Goal: Communication & Community: Answer question/provide support

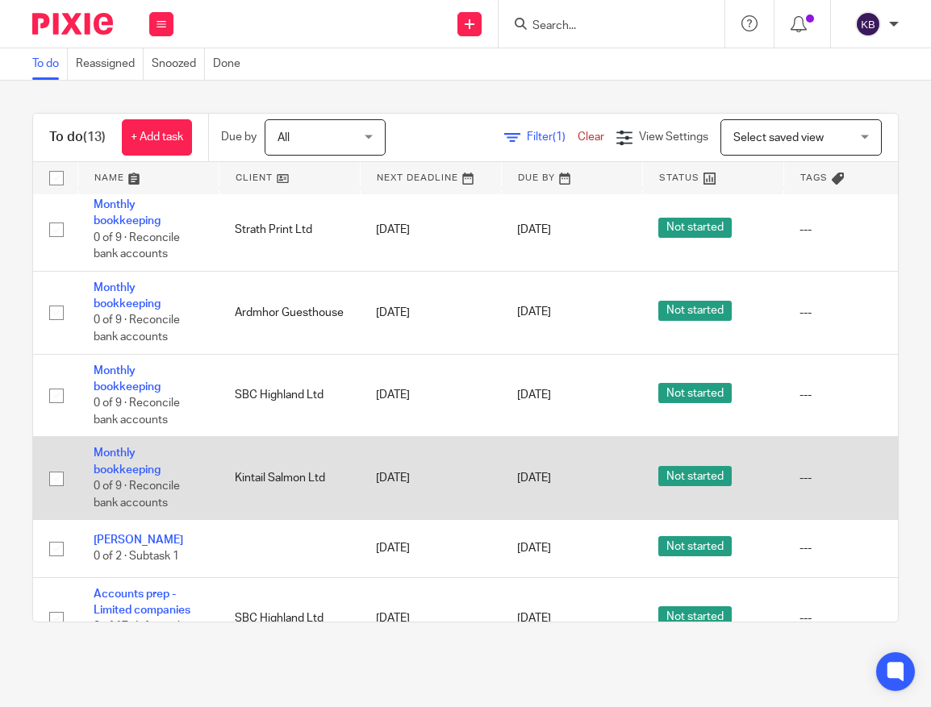
scroll to position [635, 0]
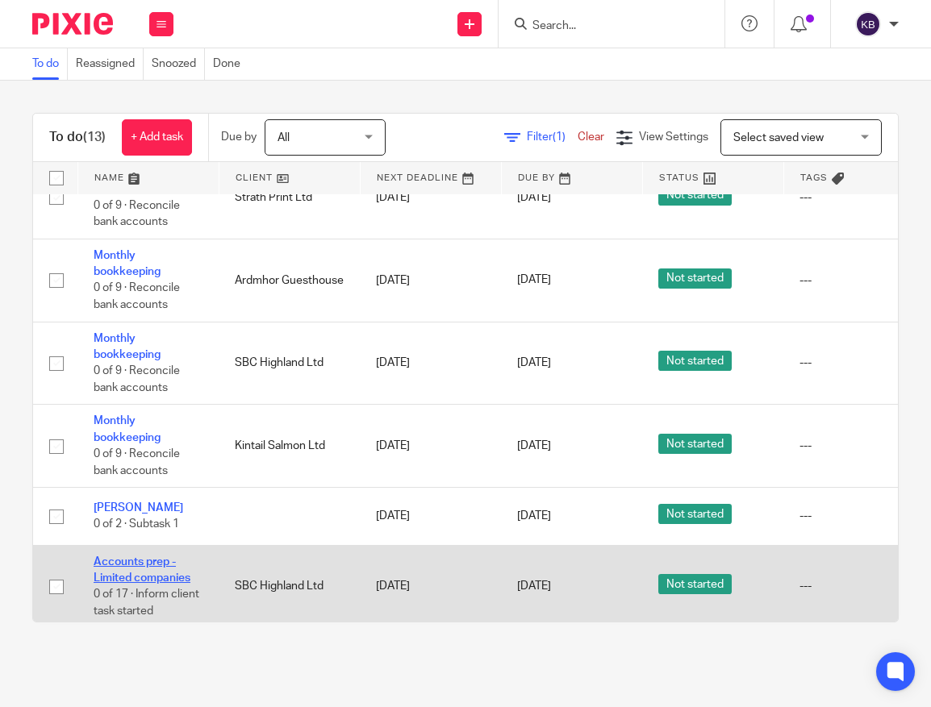
click at [144, 575] on link "Accounts prep - Limited companies" at bounding box center [142, 569] width 97 height 27
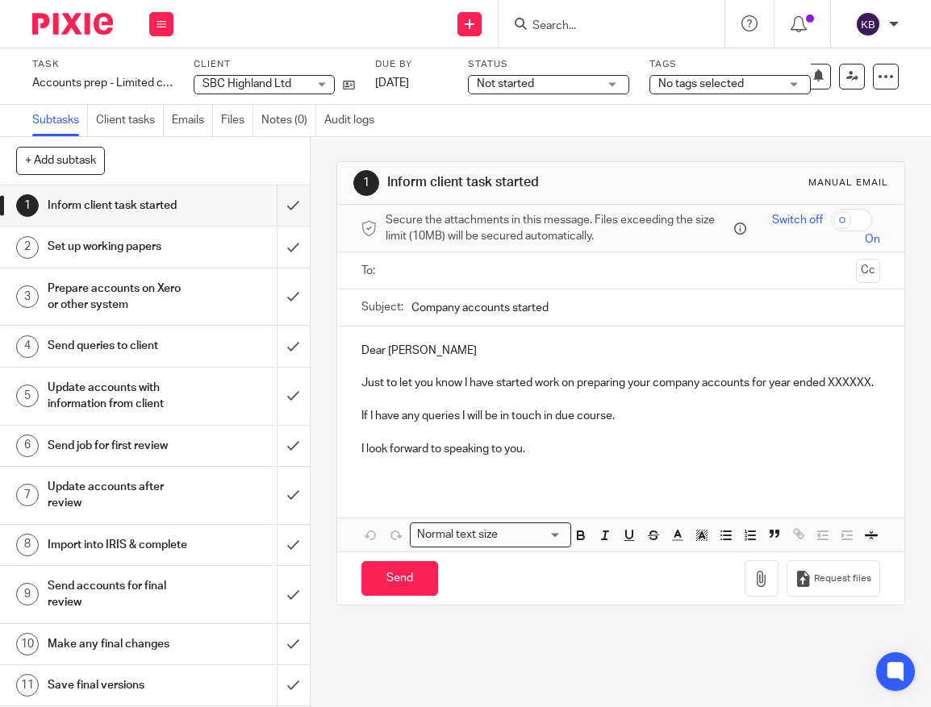
click at [434, 276] on input "text" at bounding box center [620, 270] width 458 height 19
type input "e"
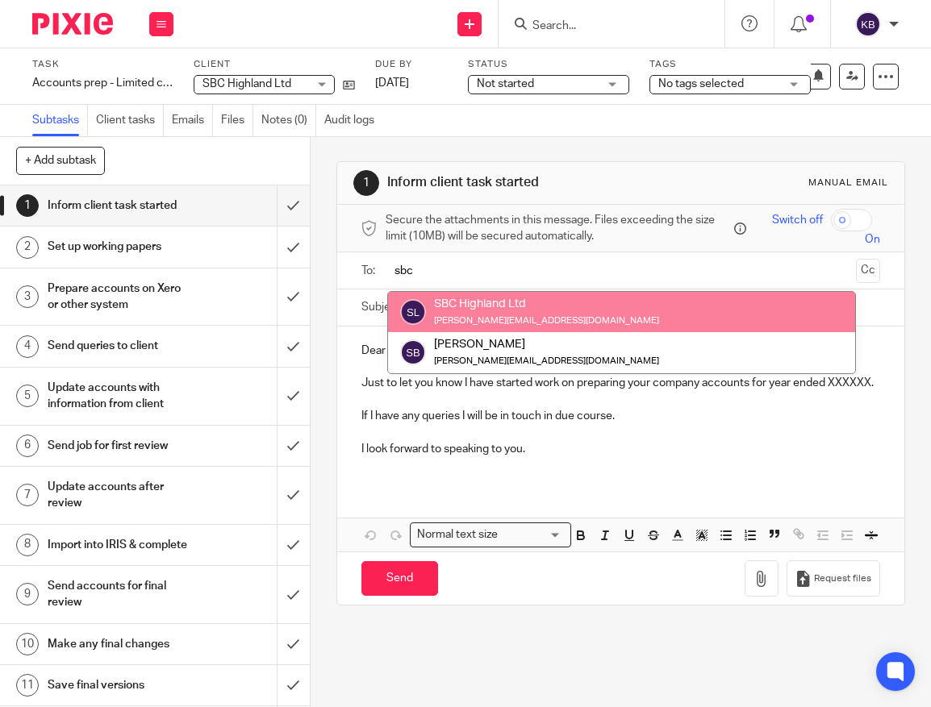
type input "sbc"
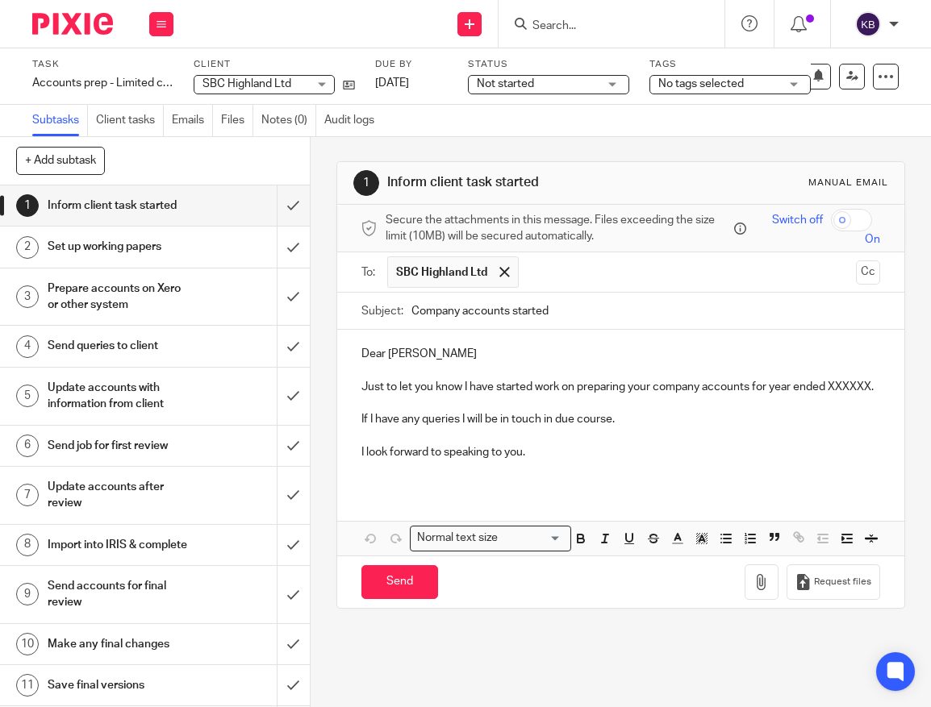
drag, startPoint x: 872, startPoint y: 390, endPoint x: 856, endPoint y: 388, distance: 16.3
click at [872, 390] on p "Just to let you know I have started work on preparing your company accounts for…" at bounding box center [620, 387] width 519 height 16
drag, startPoint x: 427, startPoint y: 355, endPoint x: 388, endPoint y: 355, distance: 38.7
click at [388, 355] on p "Dear [PERSON_NAME]" at bounding box center [620, 354] width 519 height 16
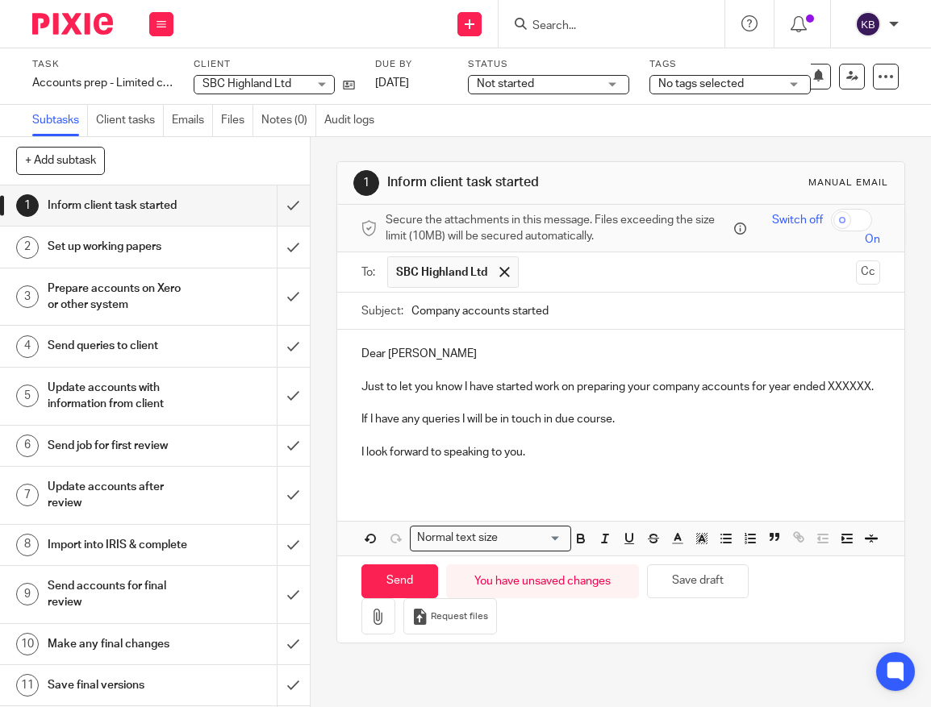
click at [877, 390] on p "Just to let you know I have started work on preparing your company accounts for…" at bounding box center [620, 387] width 519 height 16
drag, startPoint x: 874, startPoint y: 390, endPoint x: 834, endPoint y: 390, distance: 40.3
click at [834, 390] on p "Just to let you know I have started work on preparing your company accounts for…" at bounding box center [620, 387] width 519 height 16
click at [621, 444] on p at bounding box center [620, 435] width 519 height 16
drag, startPoint x: 623, startPoint y: 440, endPoint x: 345, endPoint y: 437, distance: 277.4
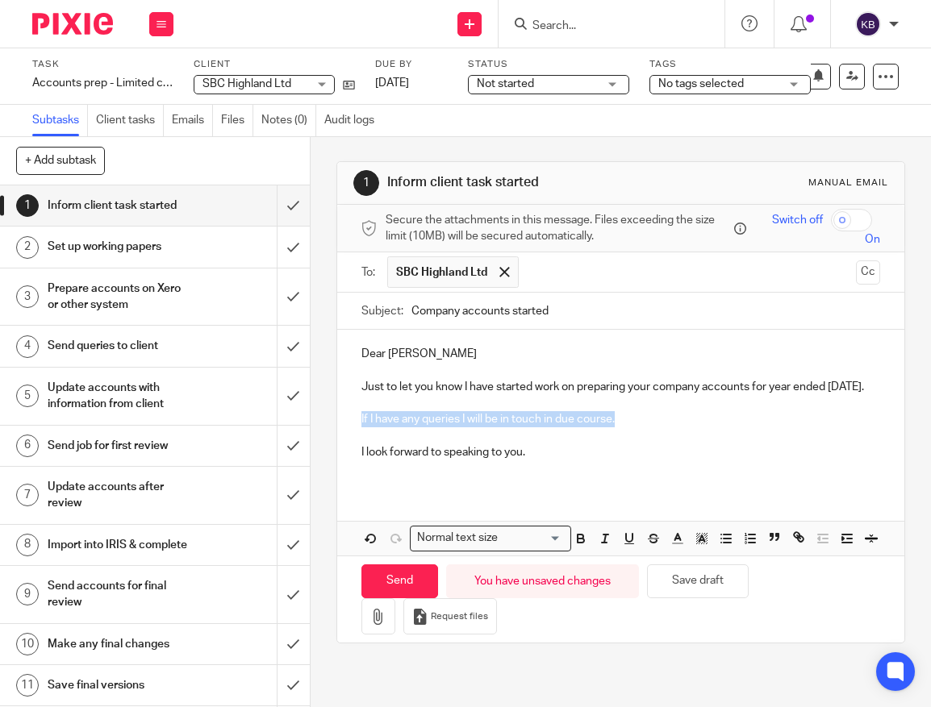
click at [345, 438] on div "Dear [PERSON_NAME] Just to let you know I have started work on preparing your c…" at bounding box center [620, 409] width 567 height 159
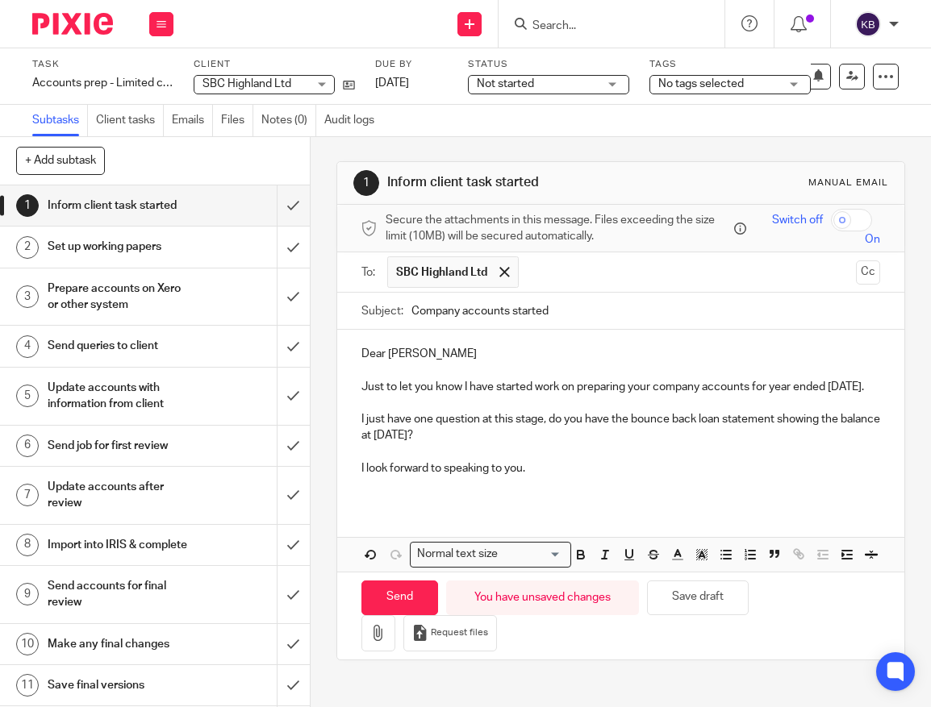
click at [442, 349] on p "Dear [PERSON_NAME]" at bounding box center [620, 354] width 519 height 16
drag, startPoint x: 463, startPoint y: 392, endPoint x: 480, endPoint y: 421, distance: 33.6
click at [463, 392] on p "Just to let you know I have started work on preparing your company accounts for…" at bounding box center [620, 387] width 519 height 16
click at [538, 461] on p at bounding box center [620, 452] width 519 height 16
click at [667, 390] on p "Just to let you know I have started work on preparing your company accounts for…" at bounding box center [620, 387] width 519 height 16
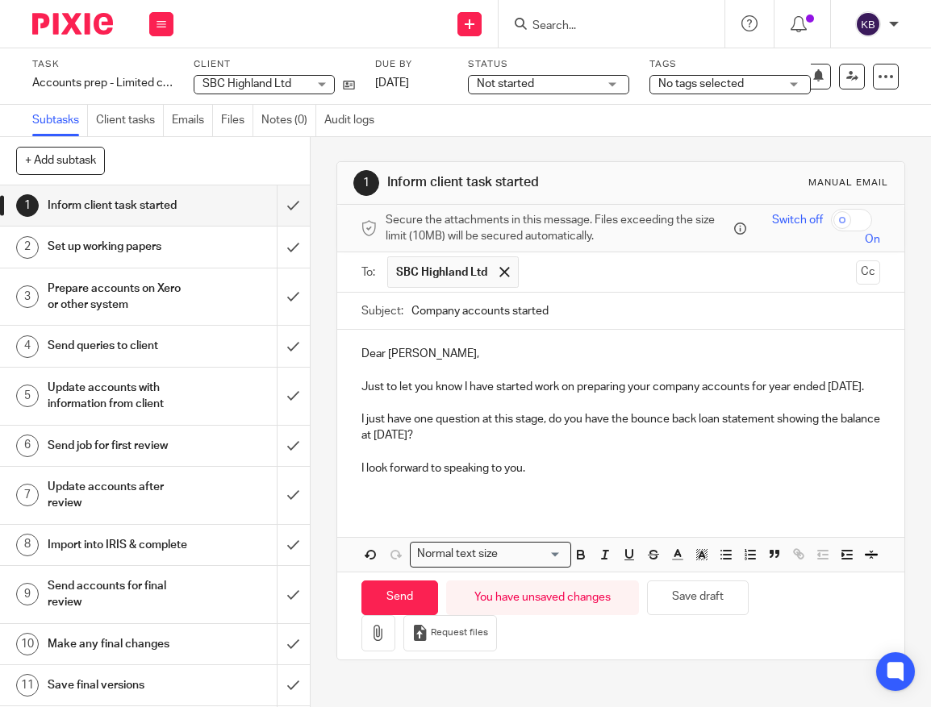
click at [652, 390] on p "Just to let you know I have started work on preparing your company accounts for…" at bounding box center [620, 387] width 519 height 16
drag, startPoint x: 701, startPoint y: 389, endPoint x: 631, endPoint y: 390, distance: 69.4
click at [631, 390] on p "Just to let you know I have started work on preparing your company accounts for…" at bounding box center [620, 387] width 519 height 16
click at [618, 444] on p at bounding box center [620, 452] width 519 height 16
click at [677, 390] on p "Just to let you know I have started work on preparing the SBC accounts for year…" at bounding box center [620, 387] width 519 height 16
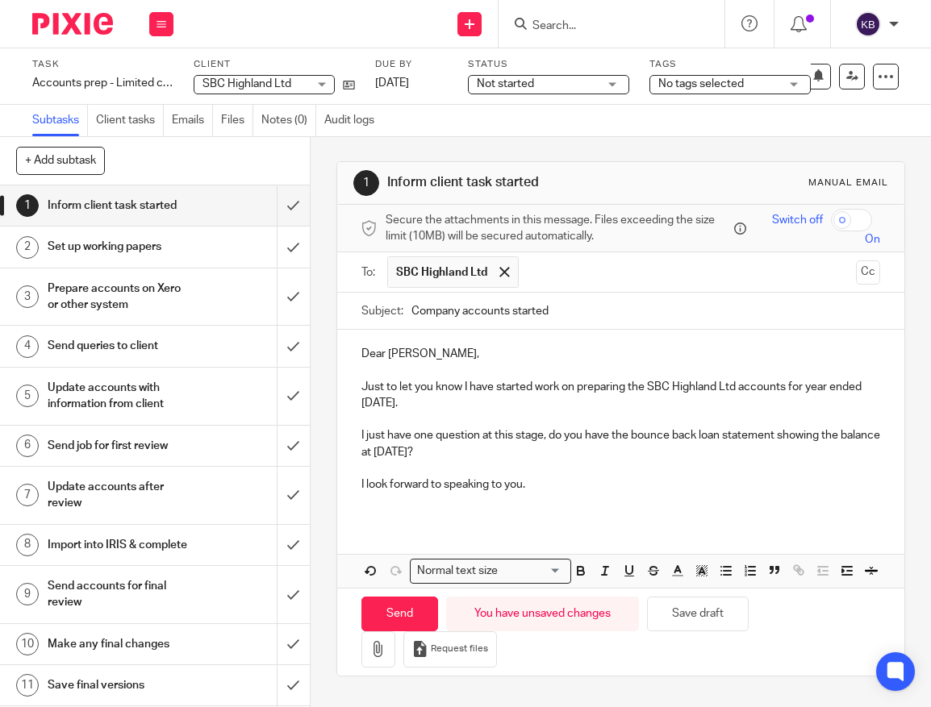
click at [510, 411] on p at bounding box center [620, 419] width 519 height 16
click at [527, 454] on p "I just have one question at this stage, do you have the bounce back loan statem…" at bounding box center [620, 443] width 519 height 33
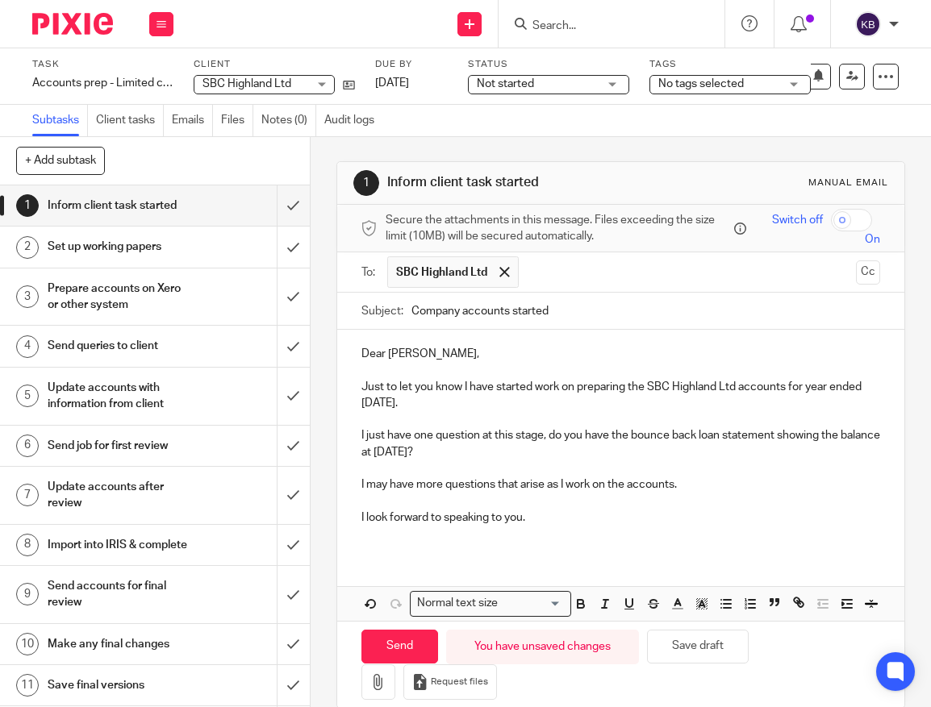
drag, startPoint x: 684, startPoint y: 483, endPoint x: 412, endPoint y: 480, distance: 271.8
click at [359, 480] on div "Dear [PERSON_NAME], Just to let you know I have started work on preparing the S…" at bounding box center [620, 442] width 567 height 224
drag, startPoint x: 552, startPoint y: 481, endPoint x: 619, endPoint y: 481, distance: 66.1
click at [553, 481] on p "I may have more questions that arise as I work on the accounts." at bounding box center [620, 485] width 519 height 16
drag, startPoint x: 681, startPoint y: 482, endPoint x: 498, endPoint y: 485, distance: 182.3
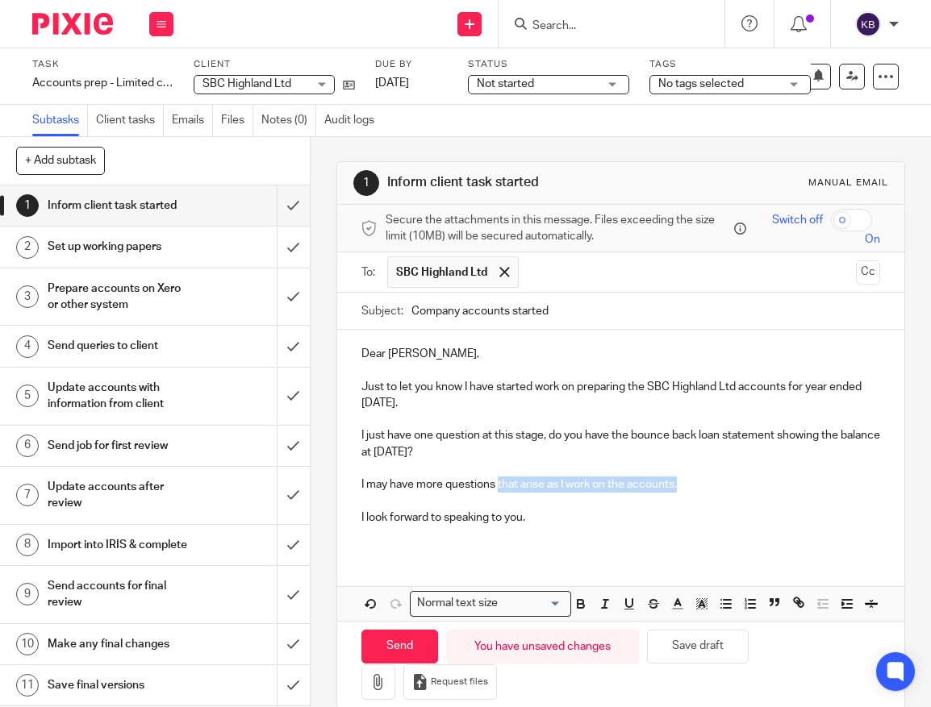
click at [498, 485] on p "I may have more questions that arise as I work on the accounts." at bounding box center [620, 485] width 519 height 16
drag, startPoint x: 588, startPoint y: 491, endPoint x: 536, endPoint y: 493, distance: 52.4
click at [588, 493] on p at bounding box center [620, 501] width 519 height 16
drag, startPoint x: 506, startPoint y: 486, endPoint x: 556, endPoint y: 486, distance: 50.8
click at [556, 486] on p "I may have more questions in due course." at bounding box center [620, 485] width 519 height 16
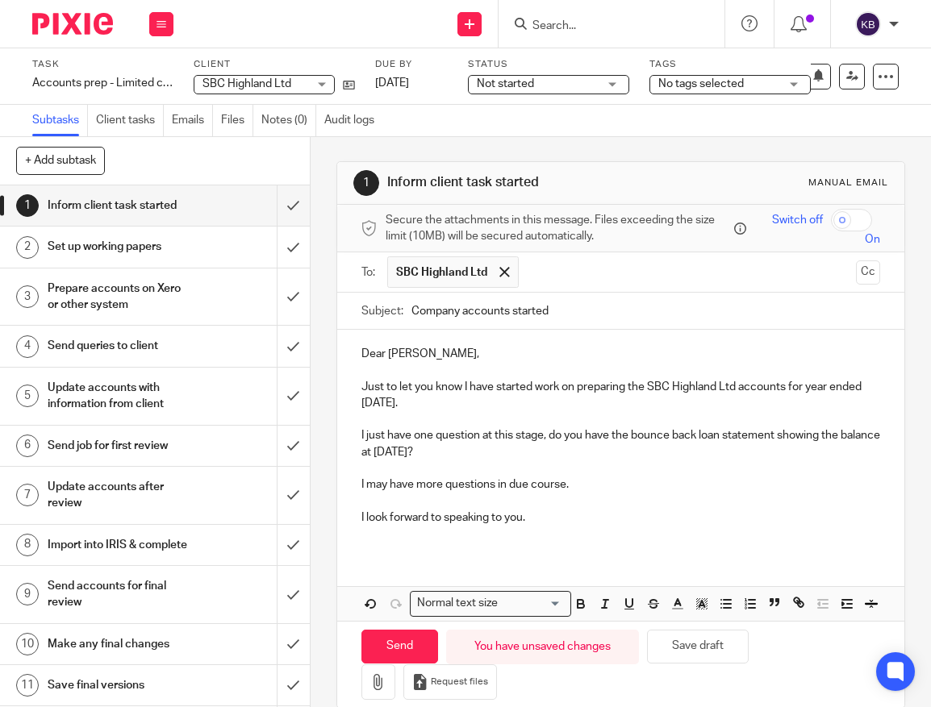
drag, startPoint x: 575, startPoint y: 486, endPoint x: 562, endPoint y: 486, distance: 12.9
click at [571, 486] on p "I may have more questions in due course." at bounding box center [620, 485] width 519 height 16
drag, startPoint x: 518, startPoint y: 485, endPoint x: 541, endPoint y: 484, distance: 23.4
click at [567, 488] on p "I may have more questions in due course." at bounding box center [620, 485] width 519 height 16
click at [750, 499] on p at bounding box center [620, 501] width 519 height 16
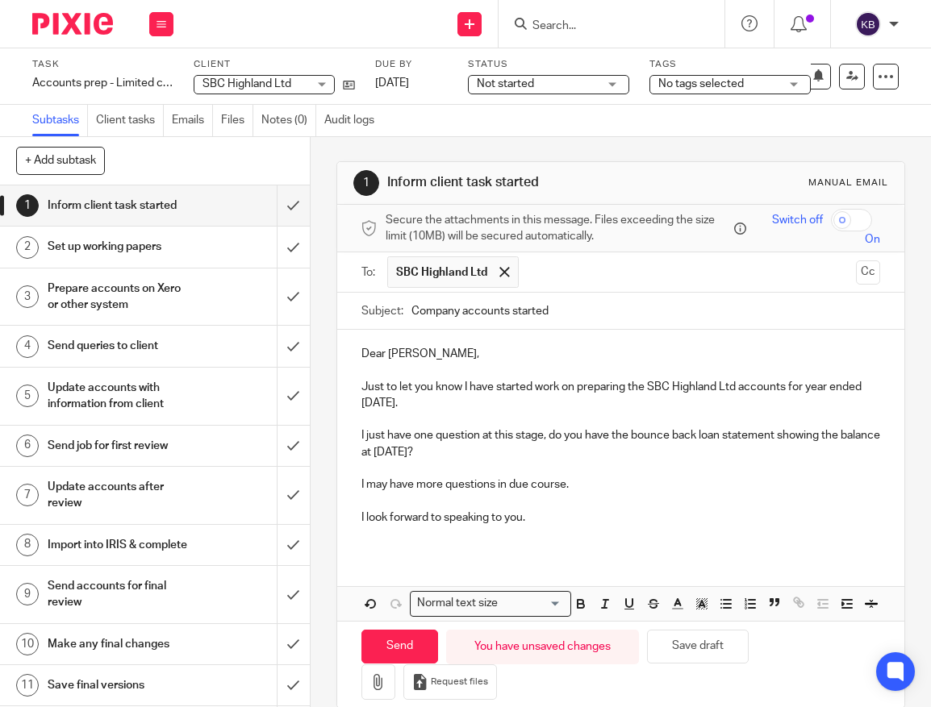
click at [578, 553] on div "Dear [PERSON_NAME], Just to let you know I have started work on preparing the S…" at bounding box center [620, 475] width 567 height 291
click at [377, 536] on p at bounding box center [620, 534] width 519 height 16
click at [406, 646] on input "Send" at bounding box center [399, 647] width 77 height 35
type input "Sent"
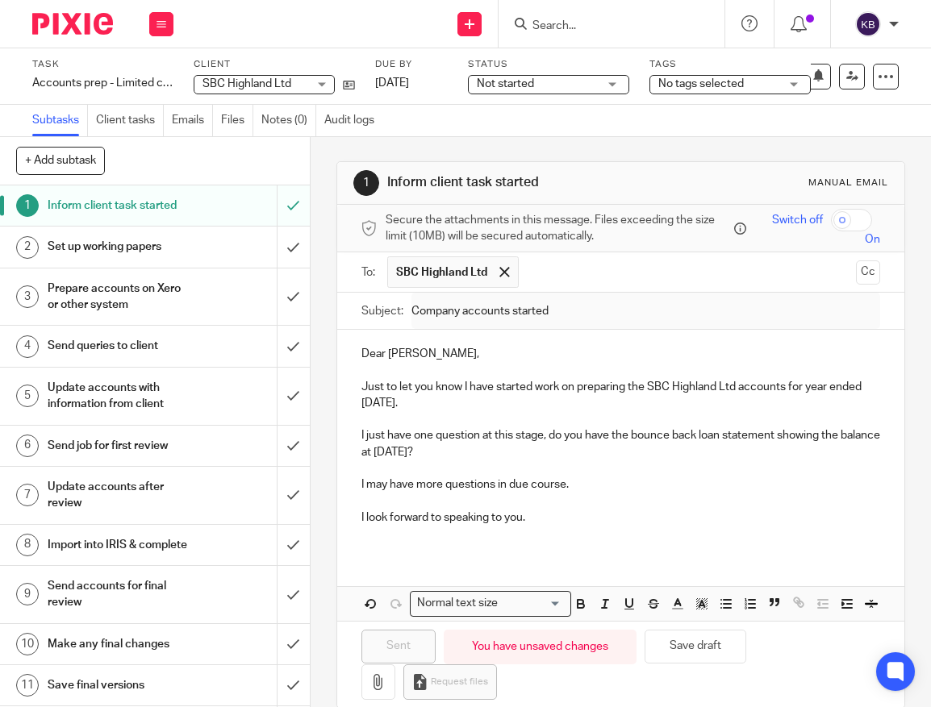
drag, startPoint x: 173, startPoint y: 242, endPoint x: 200, endPoint y: 245, distance: 27.6
click at [173, 242] on h1 "Set up working papers" at bounding box center [119, 247] width 142 height 24
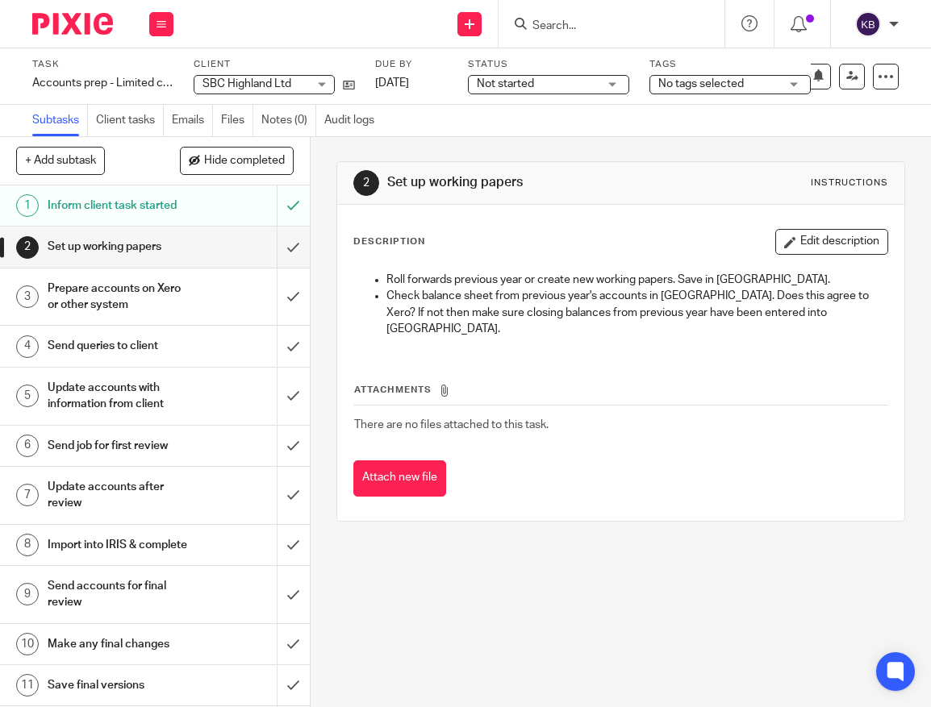
click at [286, 249] on input "submit" at bounding box center [155, 247] width 310 height 40
